Goal: Information Seeking & Learning: Check status

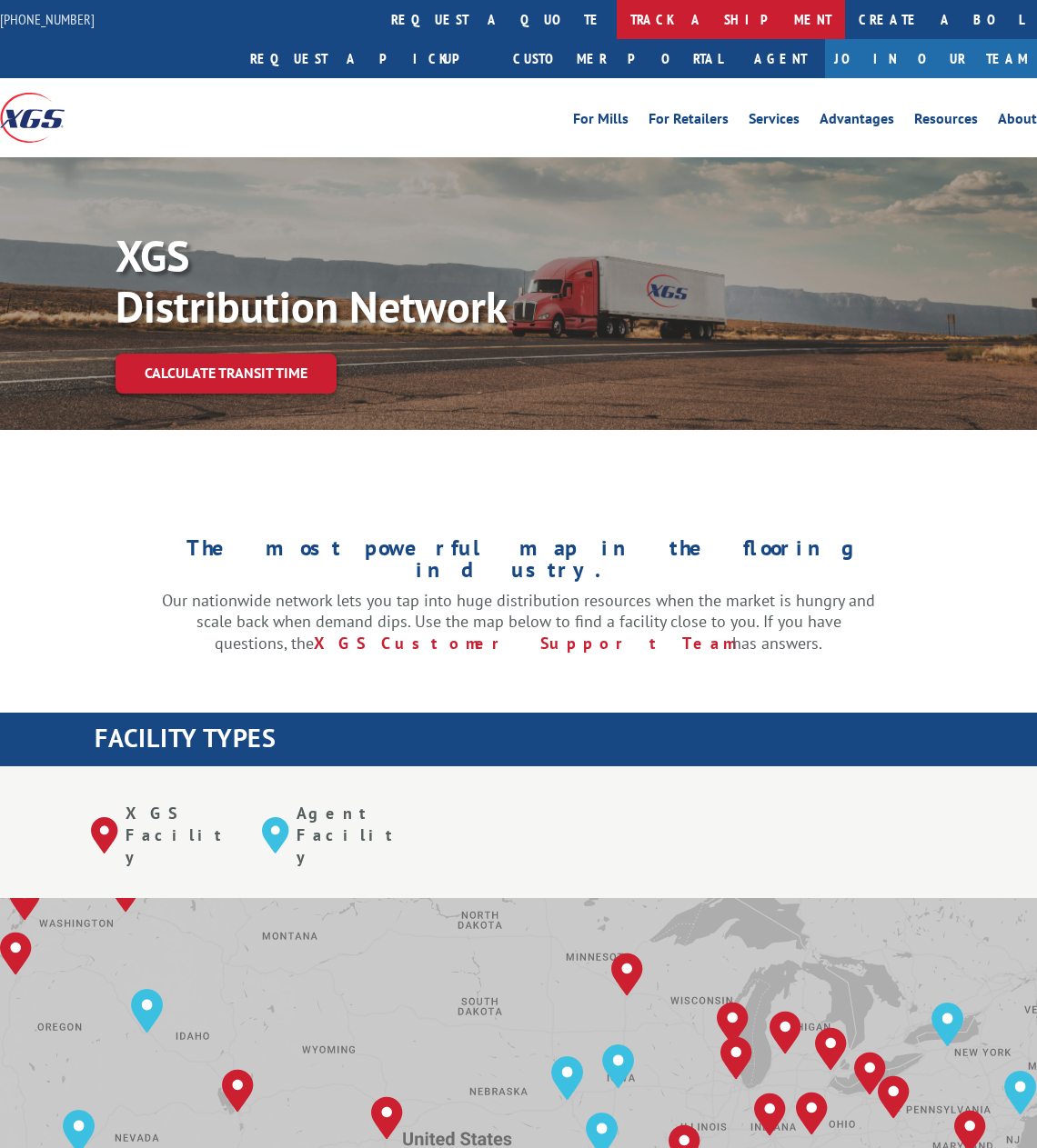
click at [617, 18] on link "track a shipment" at bounding box center [731, 19] width 229 height 39
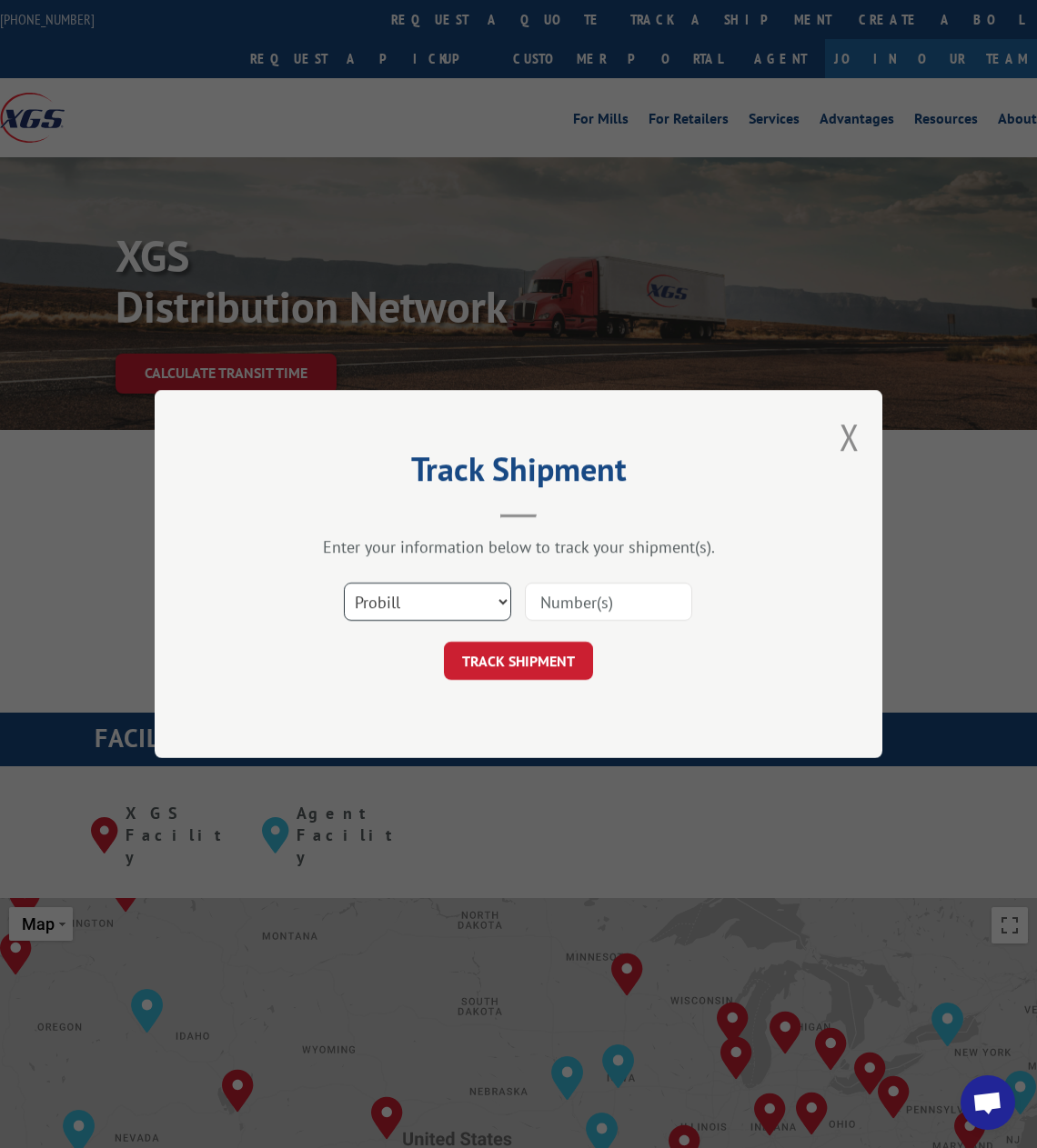
click at [448, 597] on select "Select category... Probill BOL PO" at bounding box center [427, 601] width 167 height 38
select select "bol"
click at [344, 582] on select "Select category... Probill BOL PO" at bounding box center [427, 601] width 167 height 38
click at [602, 598] on input at bounding box center [607, 601] width 167 height 38
paste input "08292501GC"
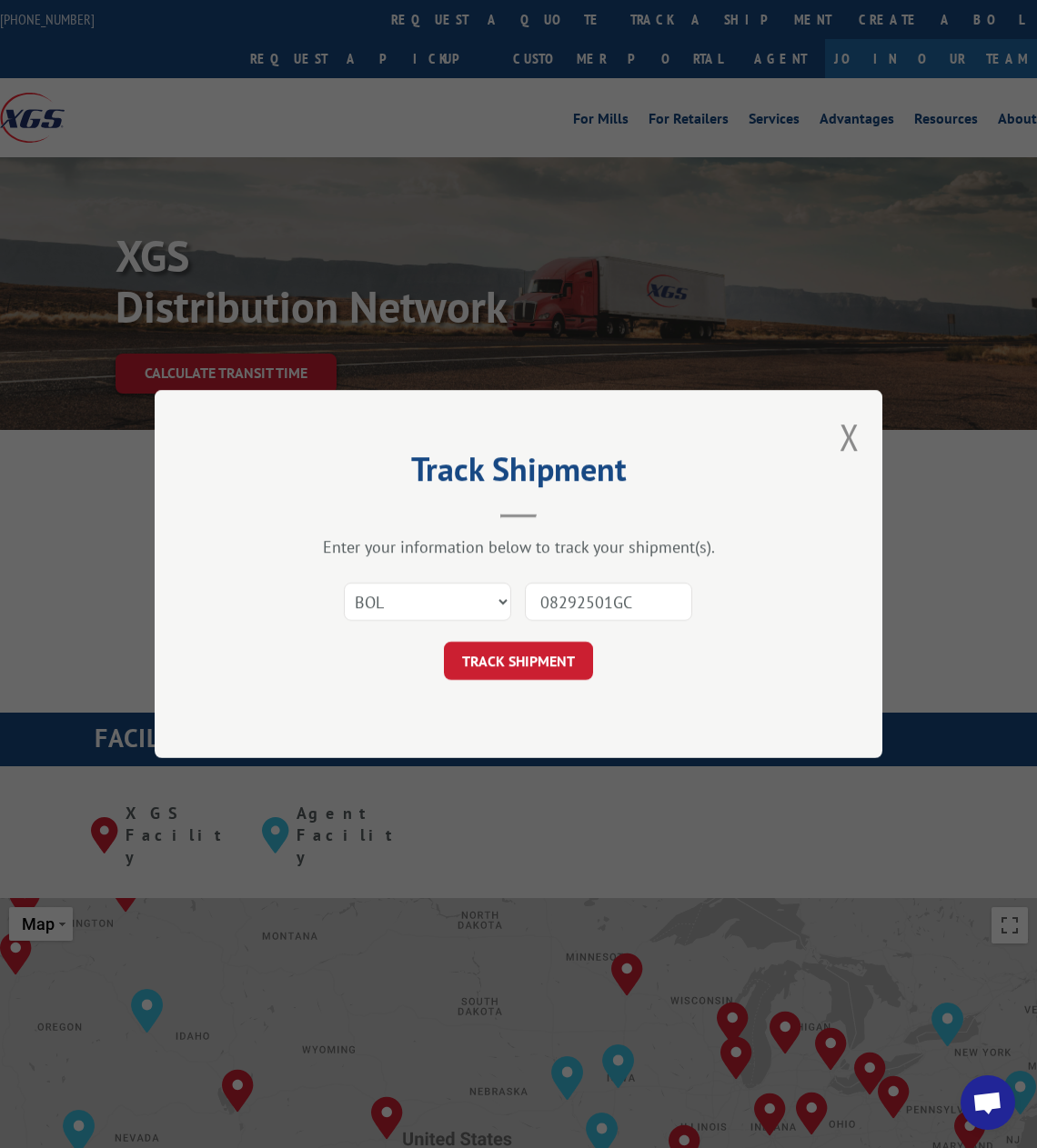
type input "08292501GC"
click button "TRACK SHIPMENT" at bounding box center [518, 661] width 149 height 38
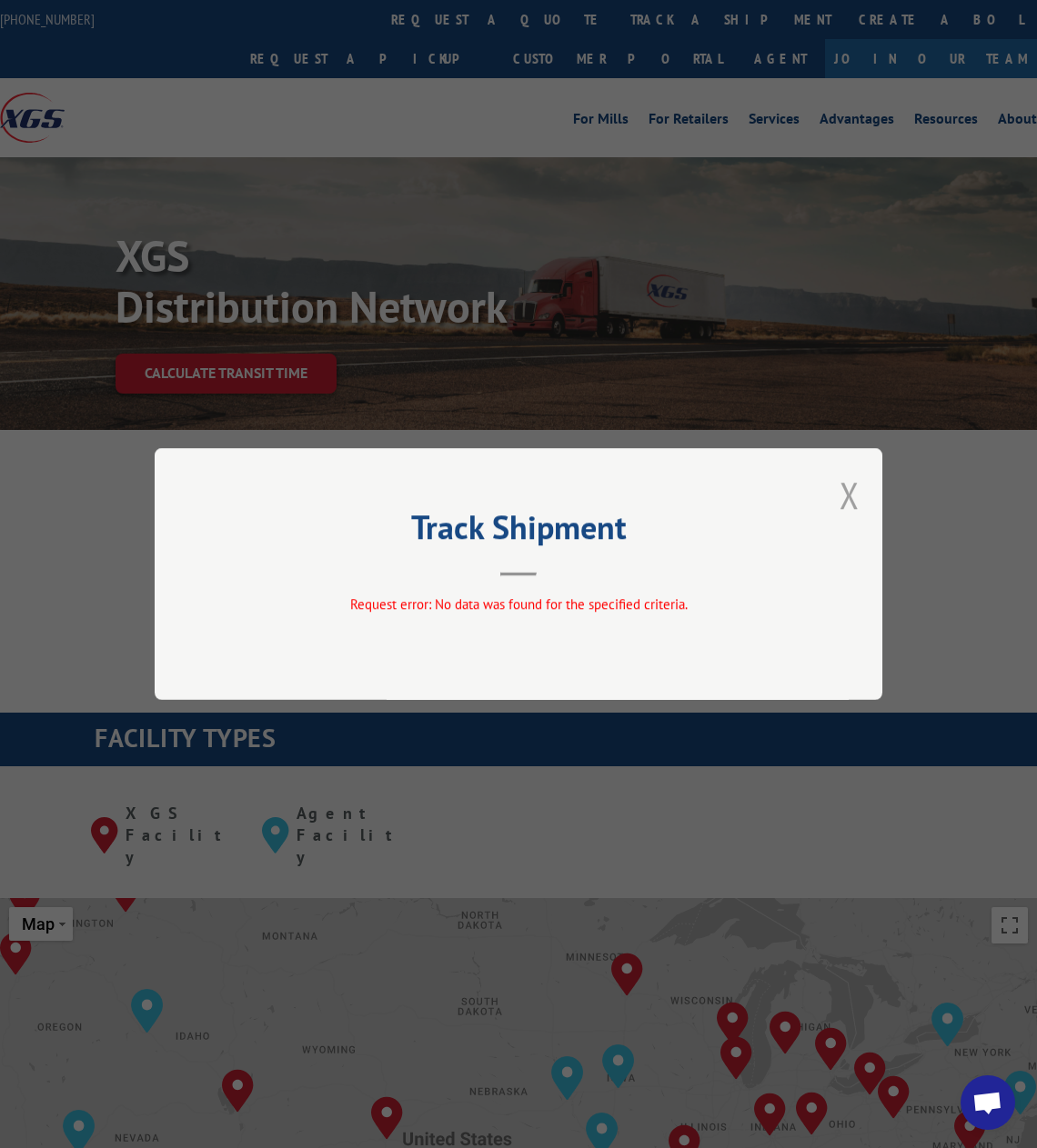
click at [850, 499] on button "Close modal" at bounding box center [849, 495] width 20 height 48
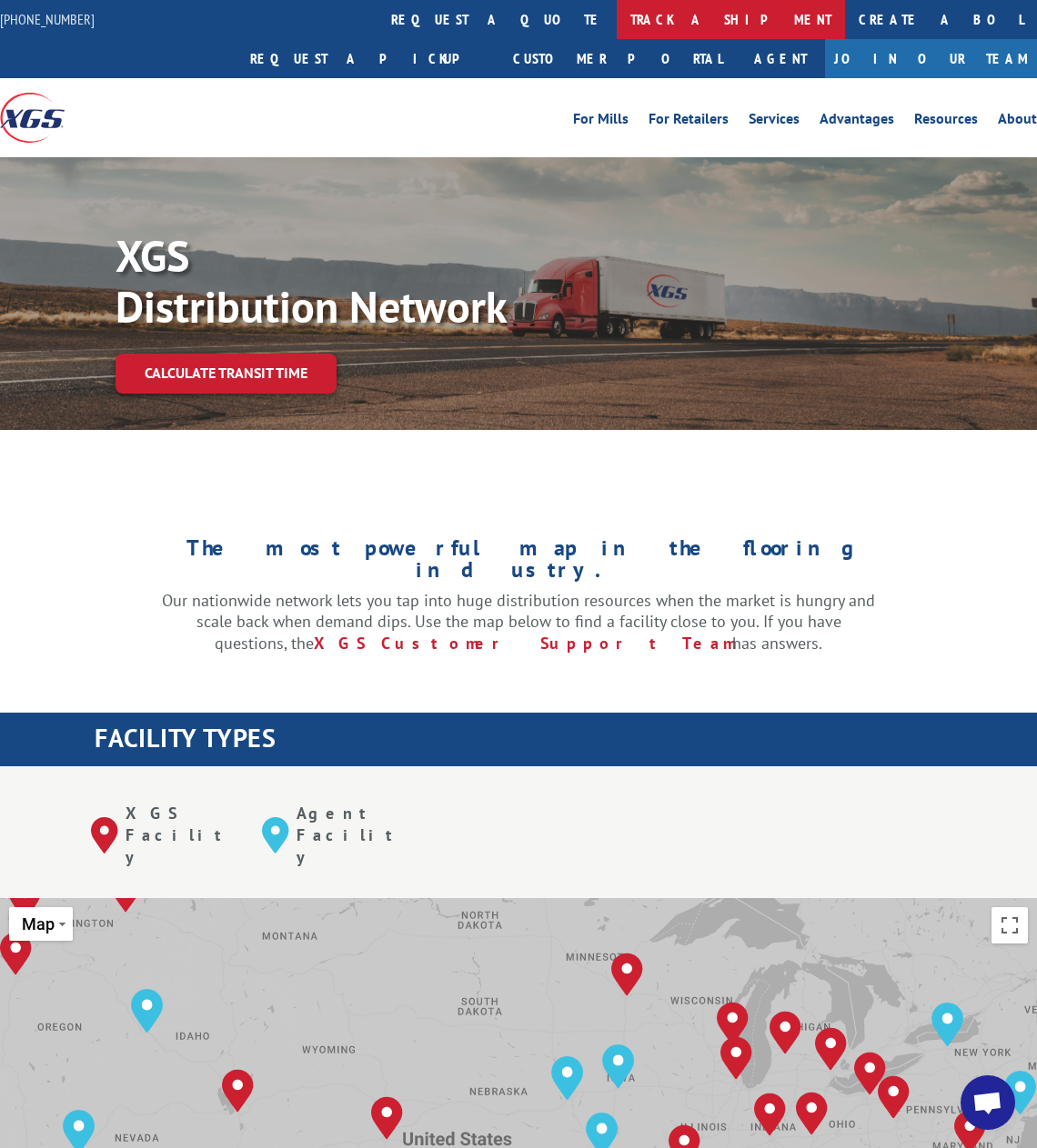
click at [617, 12] on link "track a shipment" at bounding box center [731, 19] width 229 height 39
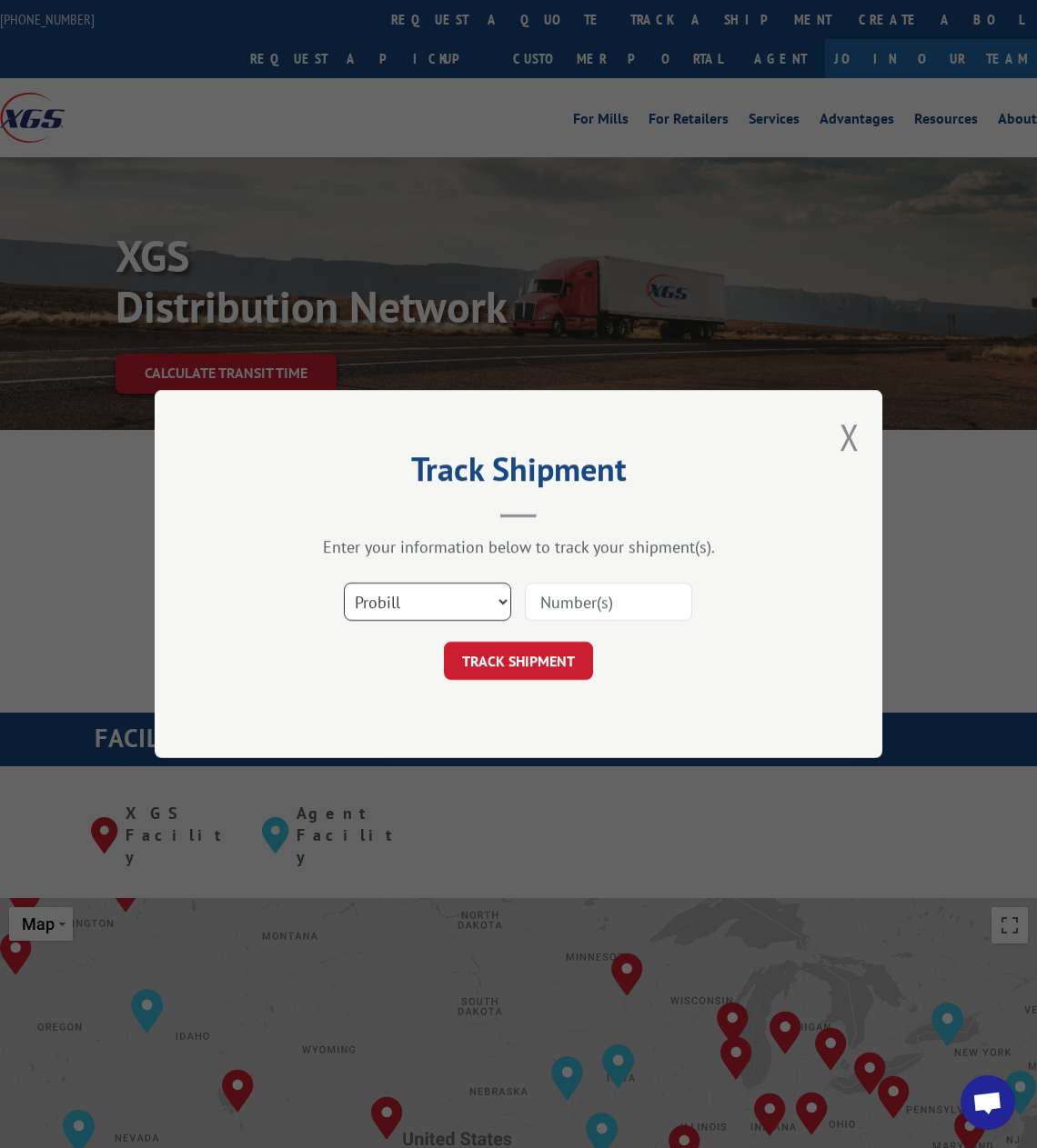
drag, startPoint x: 468, startPoint y: 609, endPoint x: 457, endPoint y: 620, distance: 15.6
click at [468, 609] on select "Select category... Probill BOL PO" at bounding box center [427, 601] width 167 height 38
select select "bol"
click at [344, 582] on select "Select category... Probill BOL PO" at bounding box center [427, 601] width 167 height 38
paste input "08292501GC"
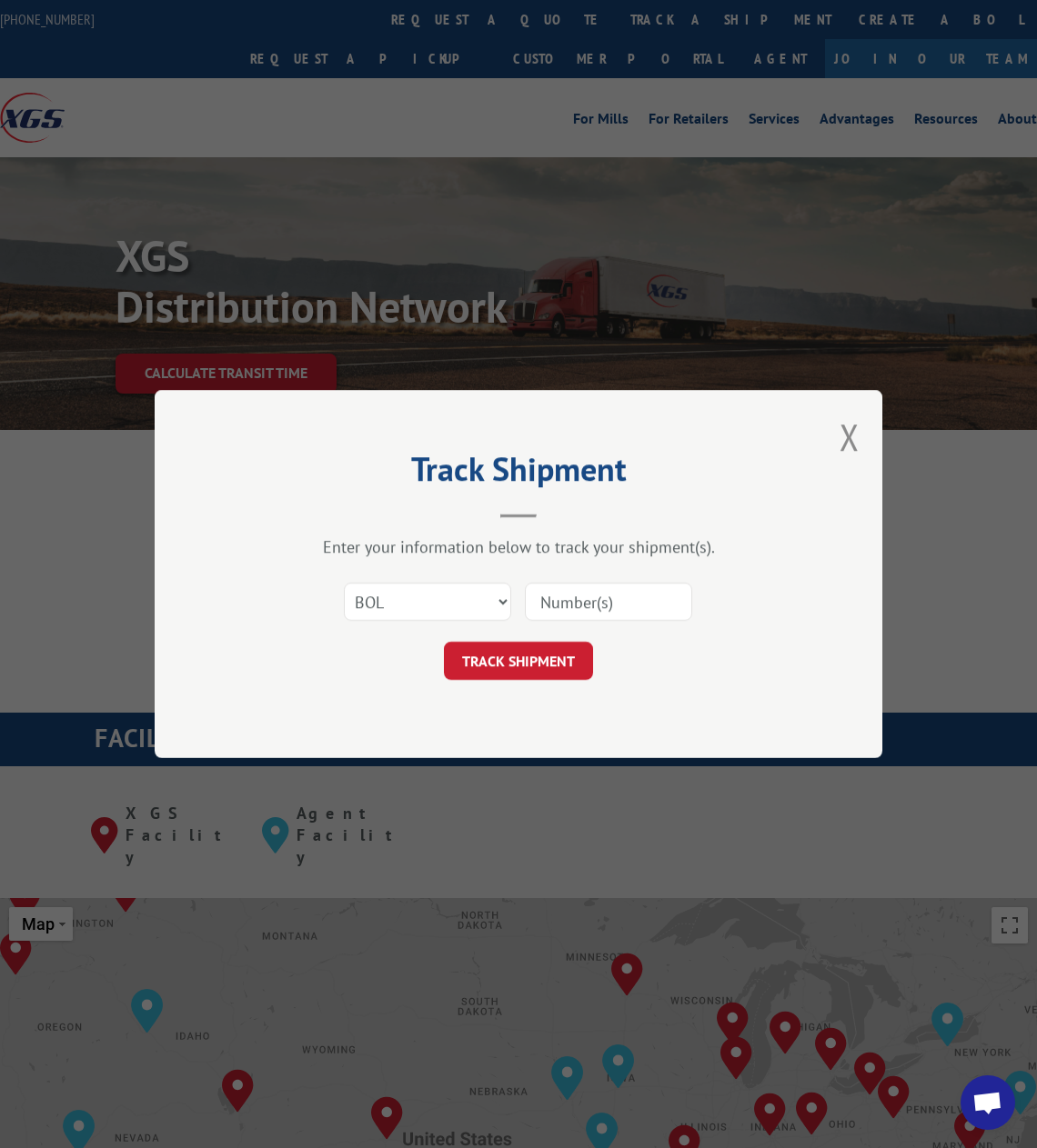
click at [579, 602] on input at bounding box center [607, 601] width 167 height 38
drag, startPoint x: 541, startPoint y: 603, endPoint x: 468, endPoint y: 610, distance: 73.3
click at [470, 611] on div "Select category... Probill BOL PO 08292501GC" at bounding box center [518, 602] width 546 height 60
type input "08292501GC"
click at [540, 667] on button "TRACK SHIPMENT" at bounding box center [518, 661] width 149 height 38
